Goal: Task Accomplishment & Management: Use online tool/utility

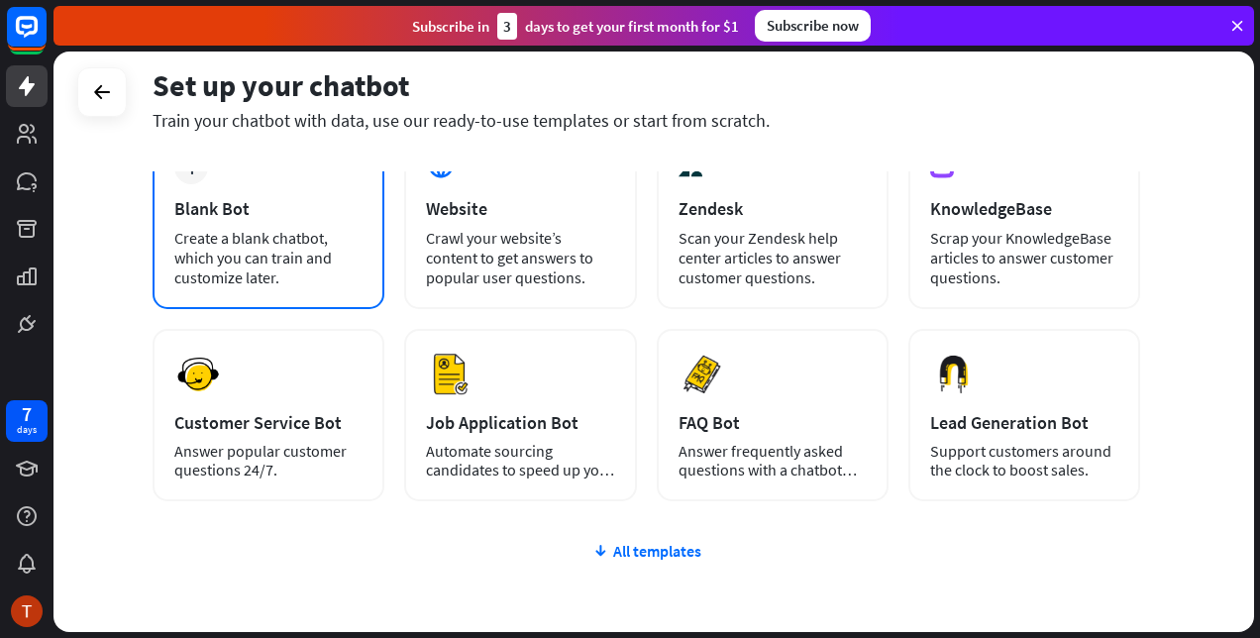
scroll to position [133, 0]
click at [332, 254] on div "Create a blank chatbot, which you can train and customize later." at bounding box center [268, 256] width 188 height 59
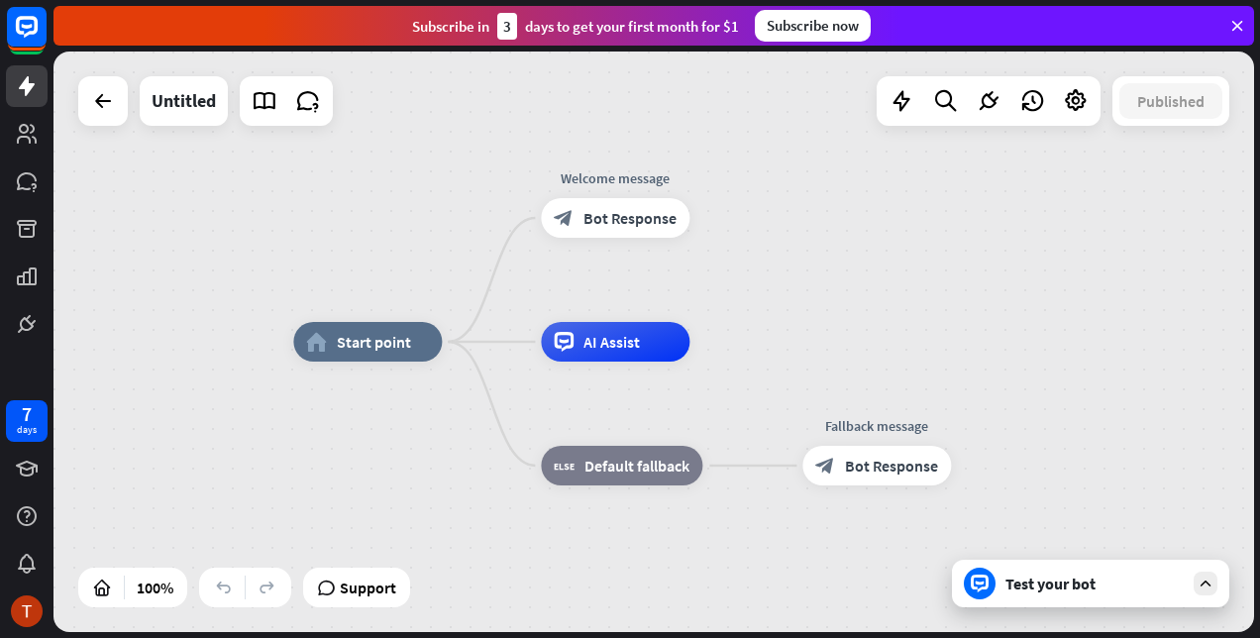
click at [1113, 608] on div "home_2 Start point Welcome message block_bot_response Bot Response AI Assist bl…" at bounding box center [893, 632] width 1200 height 580
click at [1212, 589] on icon at bounding box center [1205, 583] width 18 height 18
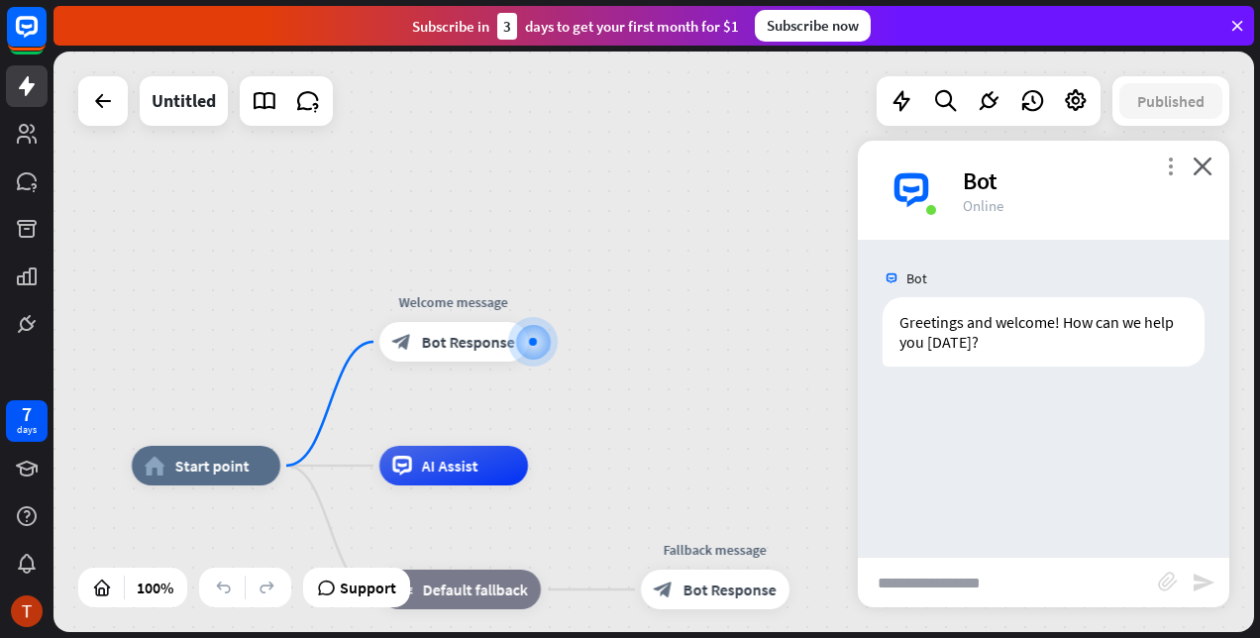
click at [1167, 164] on icon "more_vert" at bounding box center [1170, 165] width 19 height 19
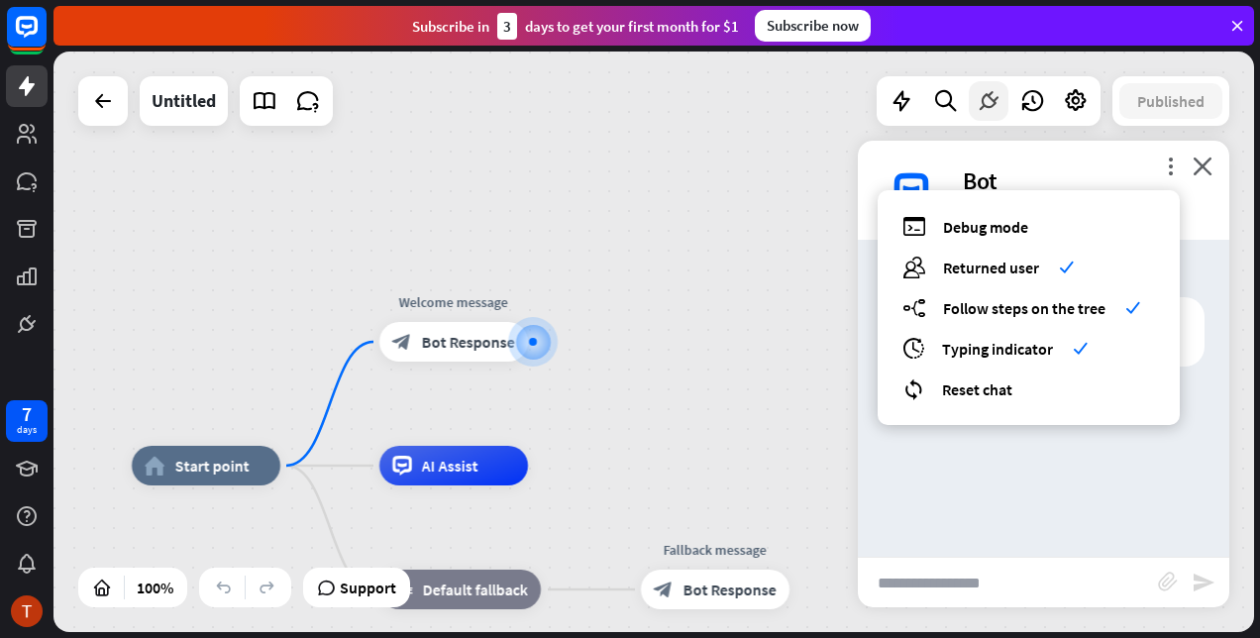
click at [986, 101] on icon at bounding box center [989, 101] width 26 height 26
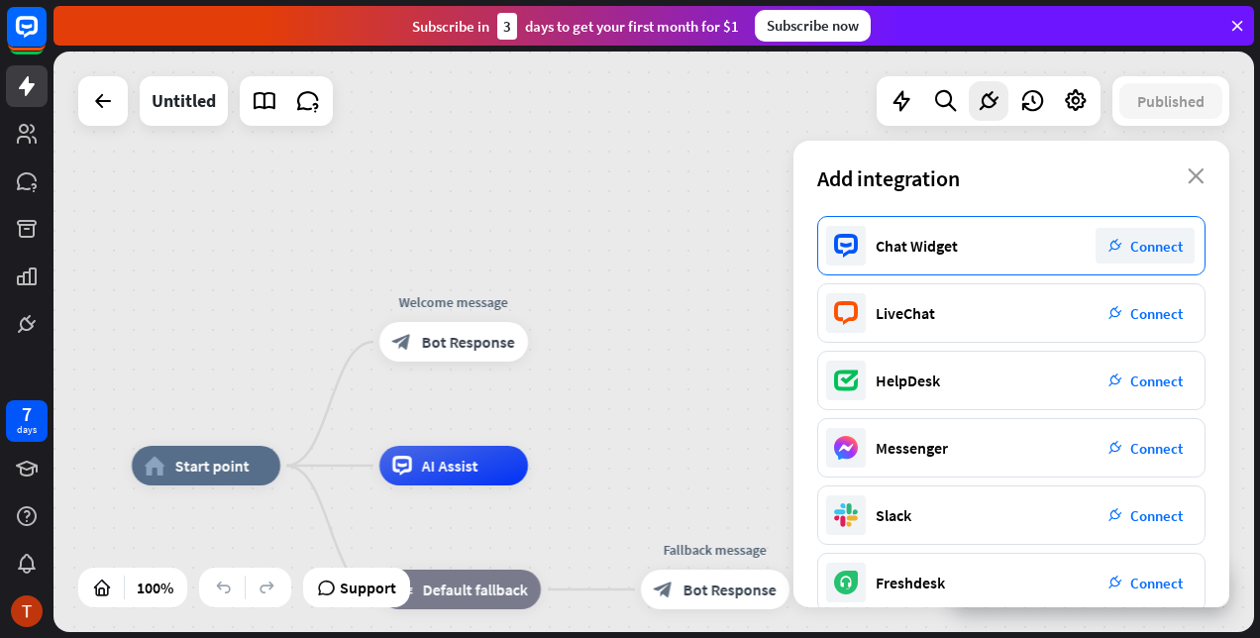
click at [1164, 240] on span "Connect" at bounding box center [1156, 246] width 52 height 19
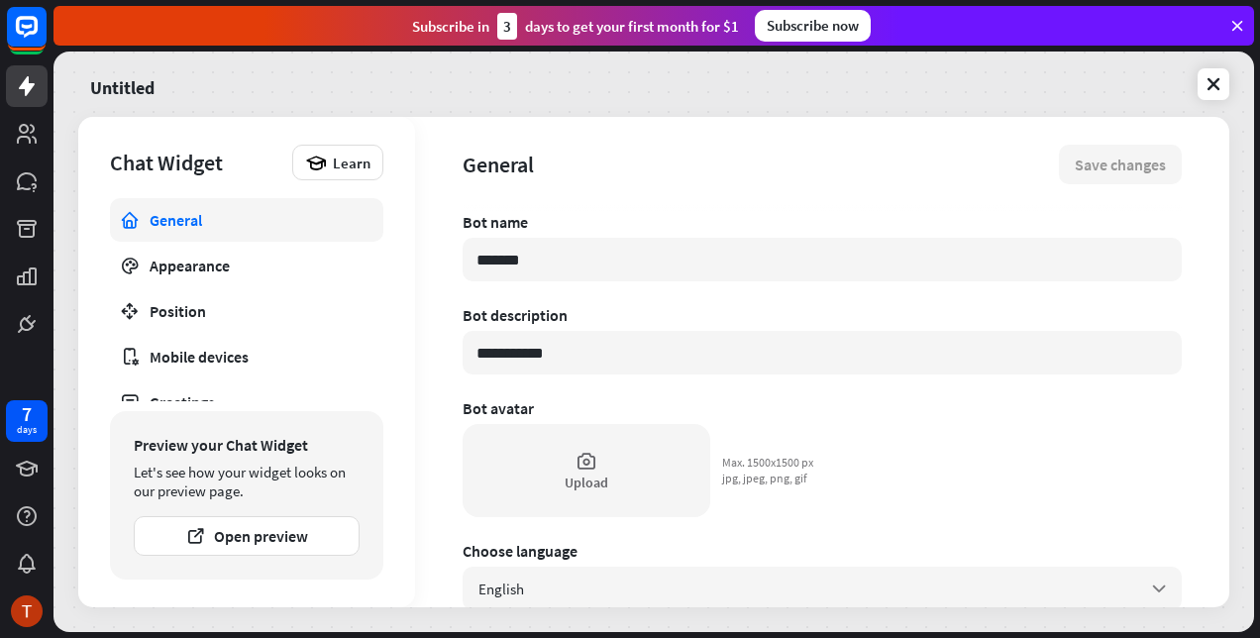
type textarea "*"
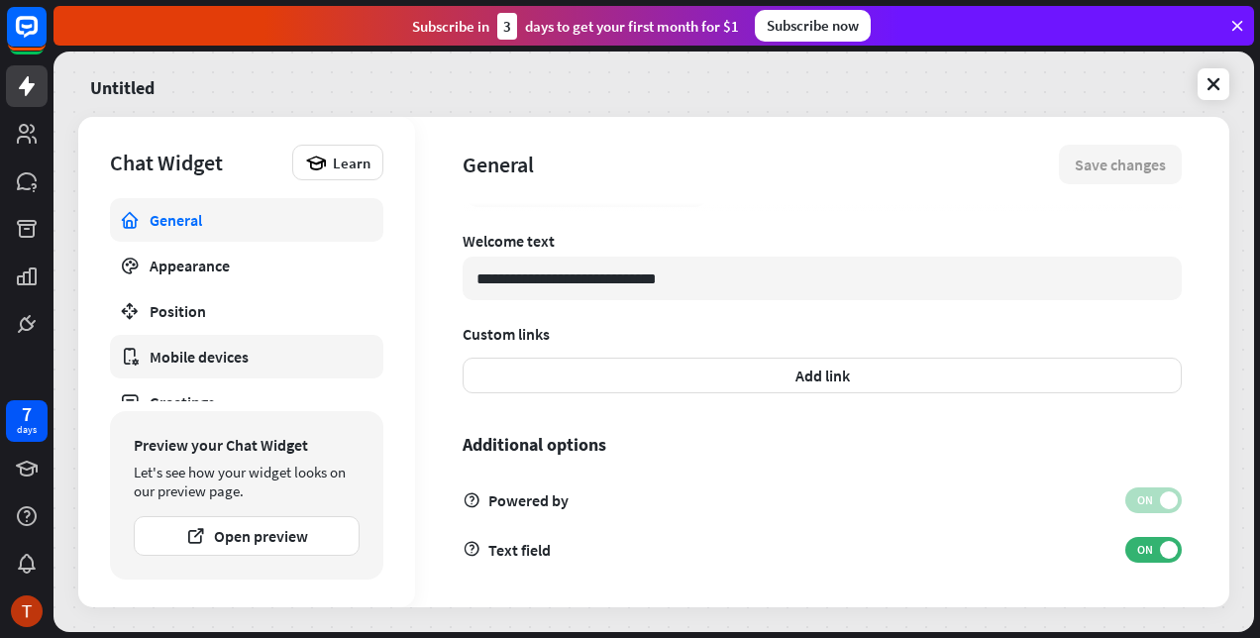
scroll to position [67, 0]
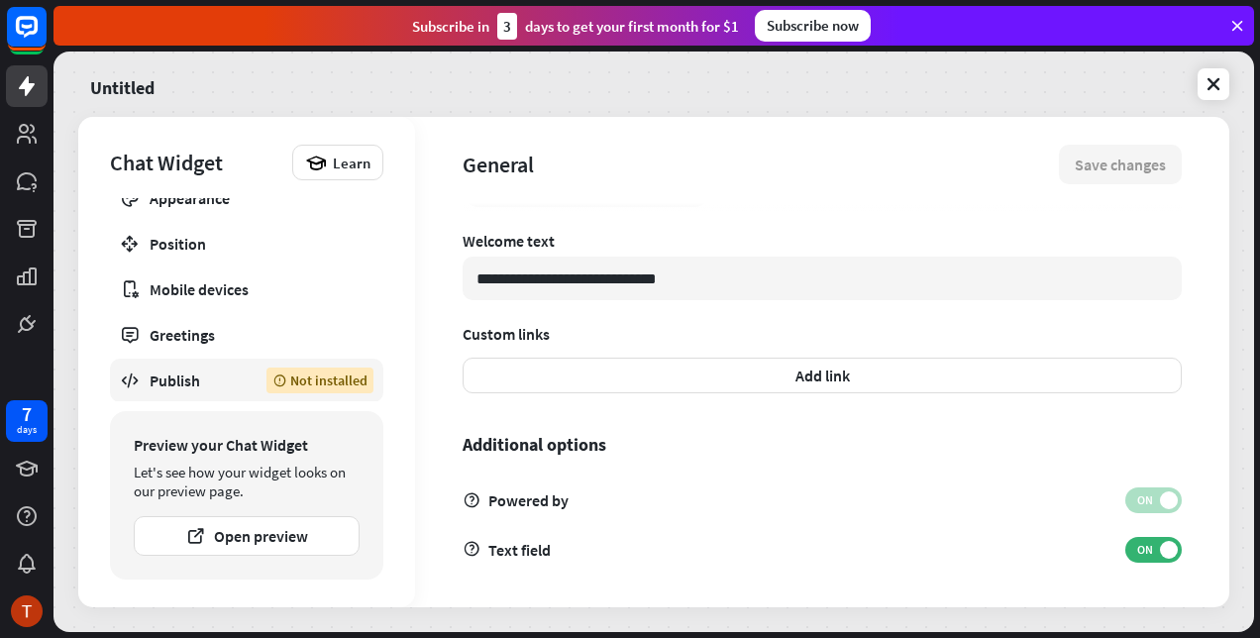
click at [235, 380] on div "Publish" at bounding box center [193, 380] width 87 height 20
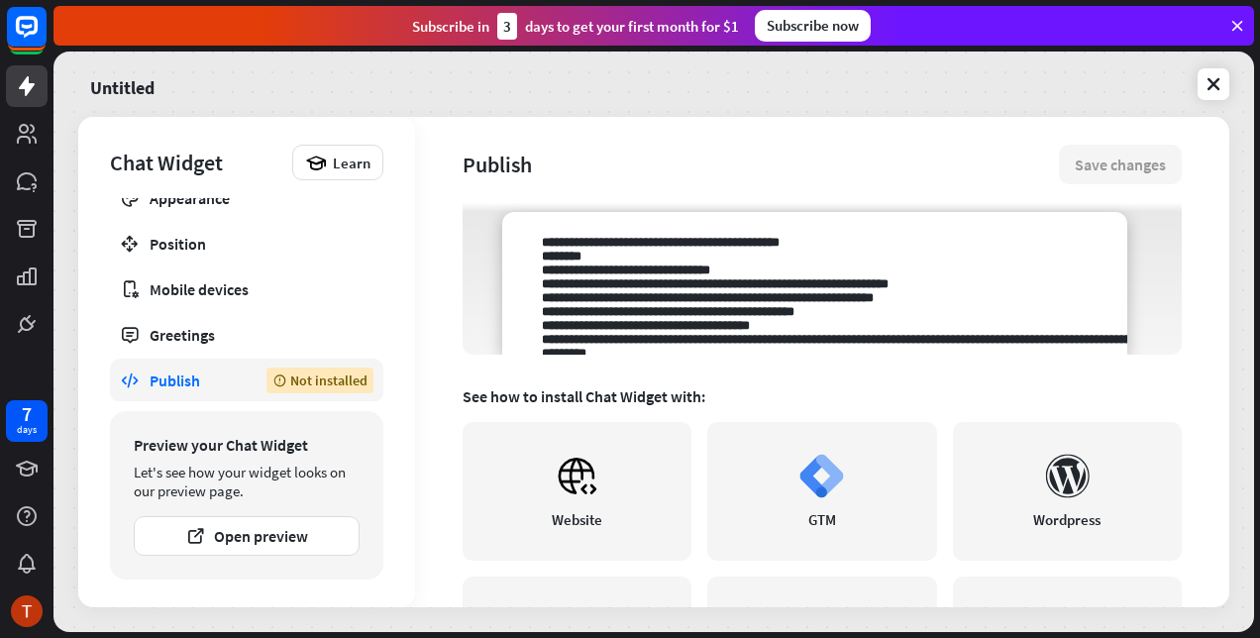
scroll to position [298, 0]
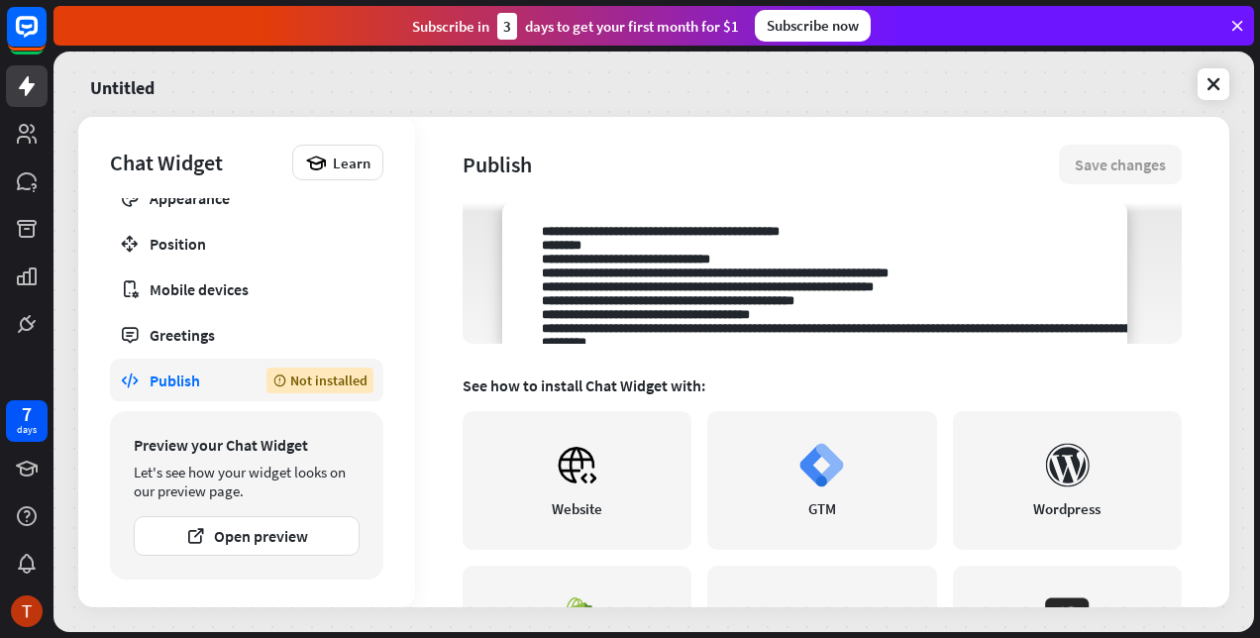
click at [737, 299] on textarea at bounding box center [814, 272] width 625 height 143
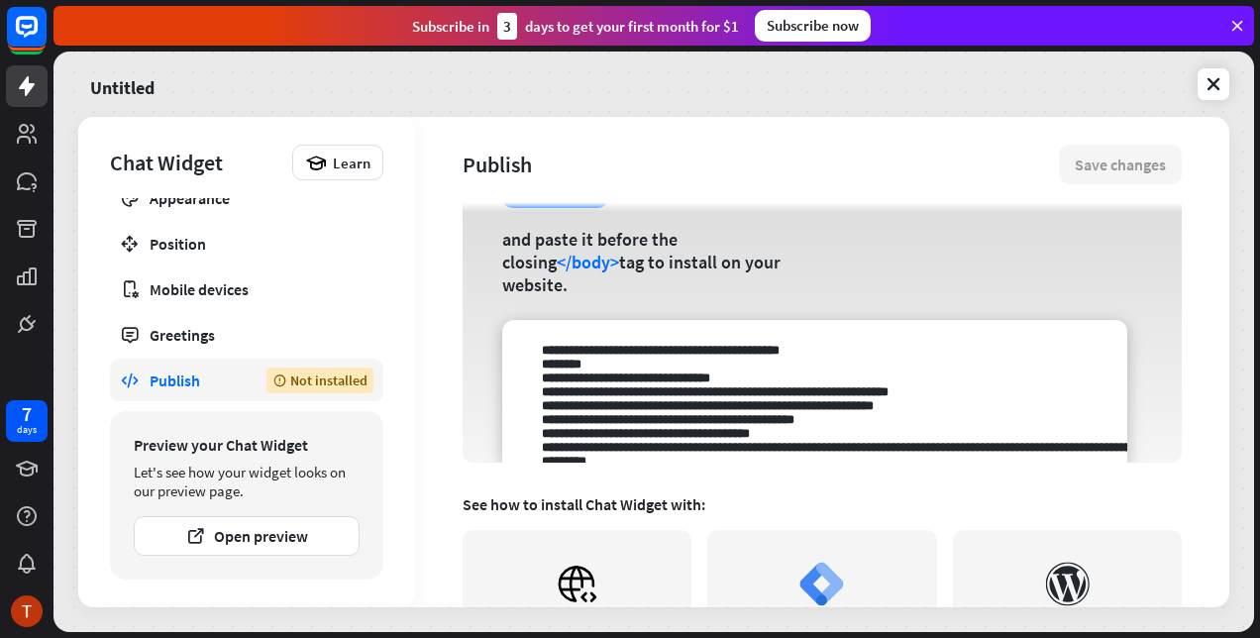
scroll to position [142, 0]
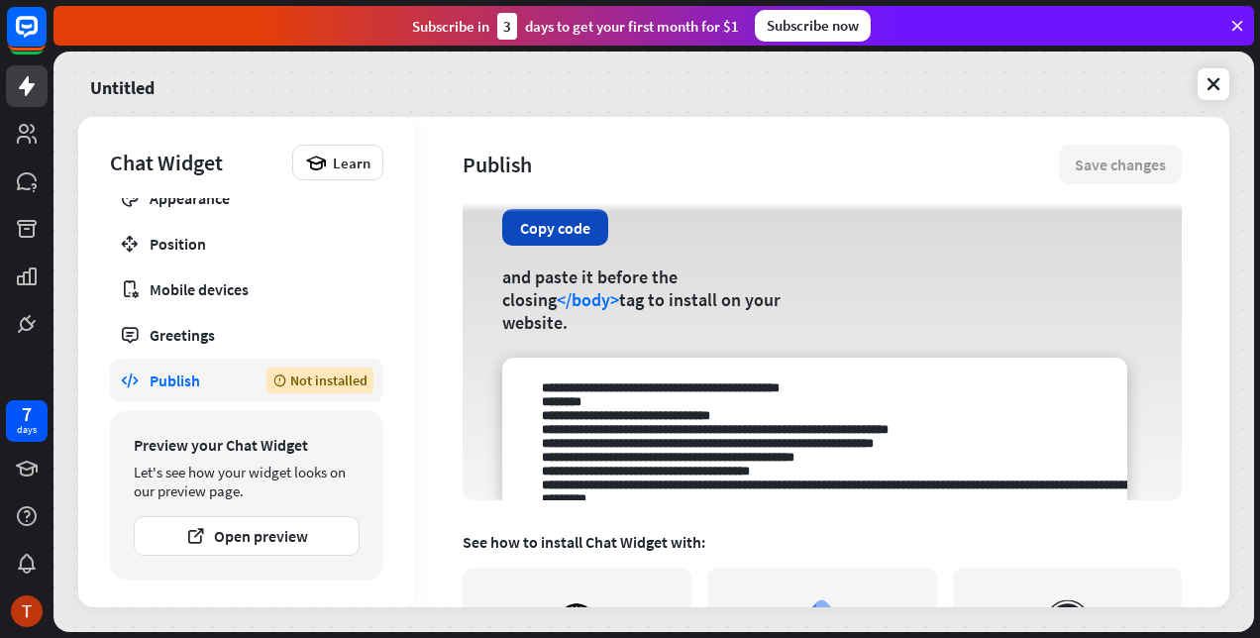
click at [594, 246] on button "Copy code" at bounding box center [555, 227] width 106 height 37
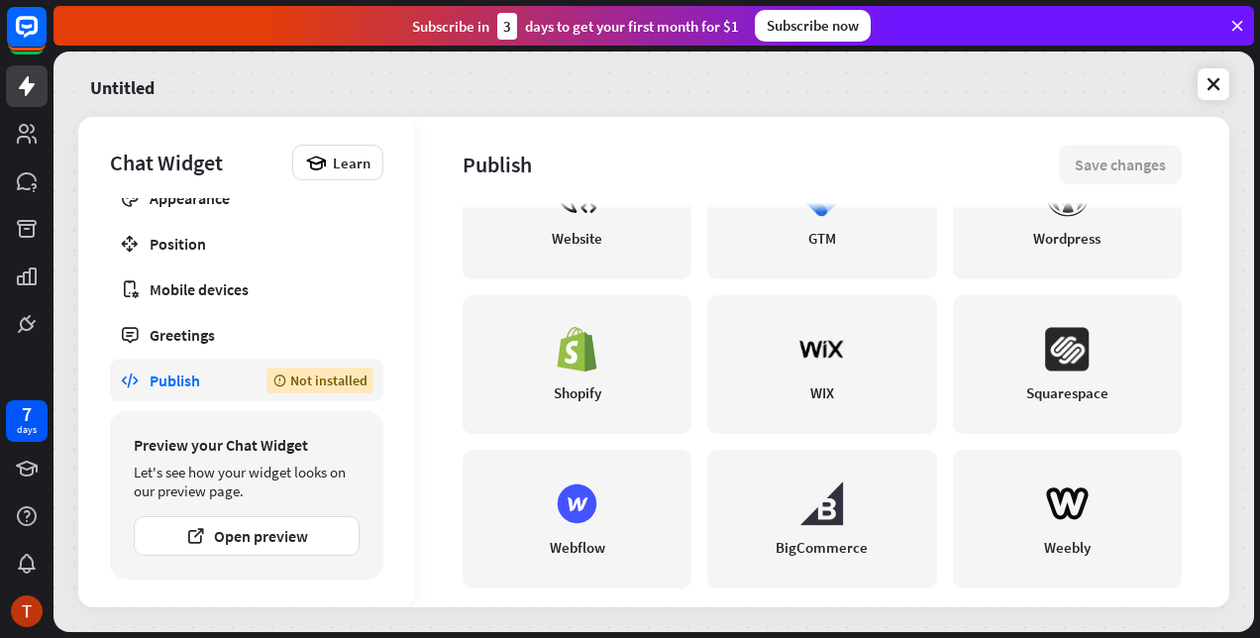
scroll to position [588, 0]
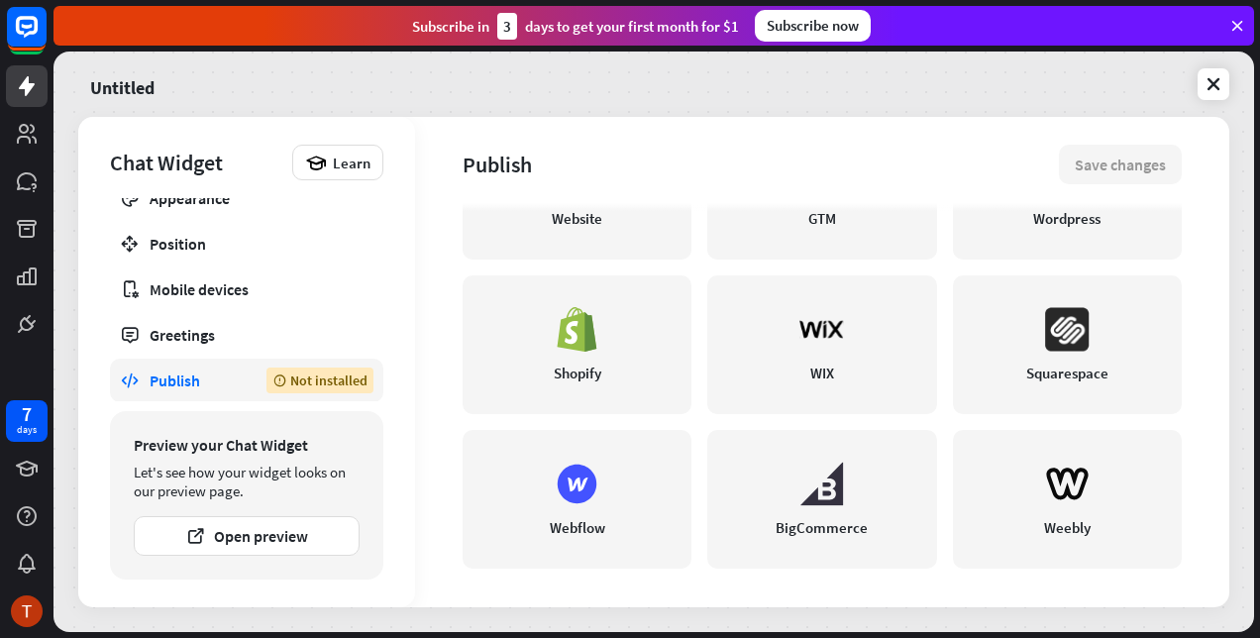
click at [1203, 102] on div "Untitled" at bounding box center [653, 84] width 1151 height 42
click at [1215, 76] on icon at bounding box center [1213, 84] width 20 height 20
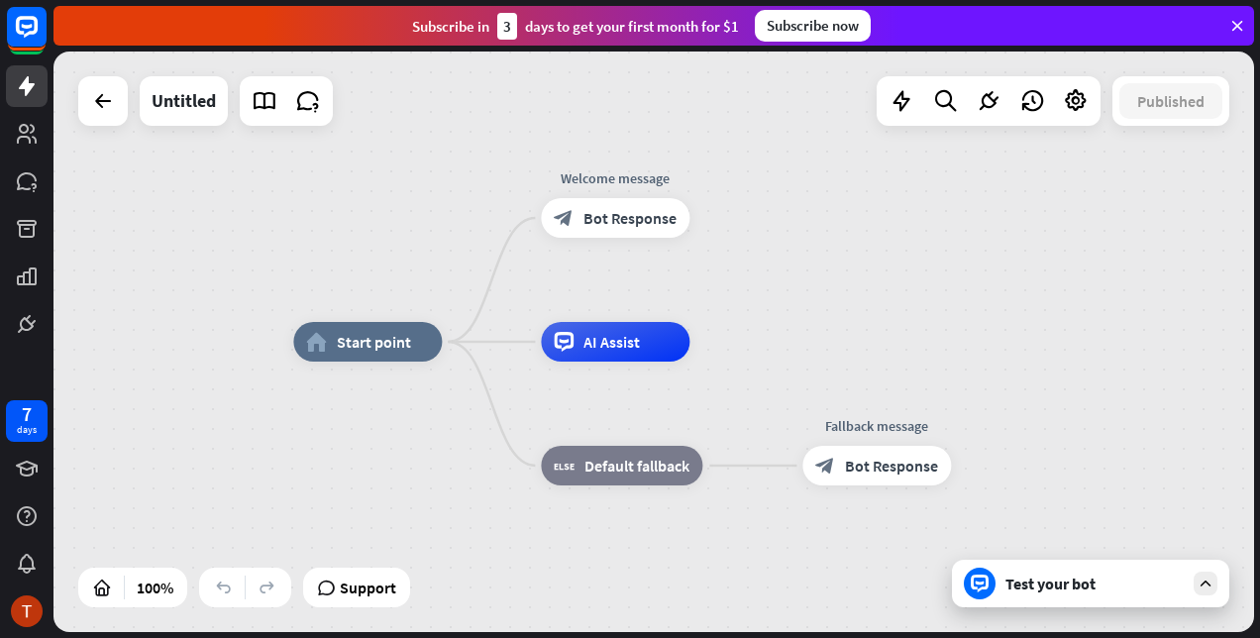
click at [1206, 578] on icon at bounding box center [1205, 583] width 18 height 18
